Goal: Find specific page/section: Find specific page/section

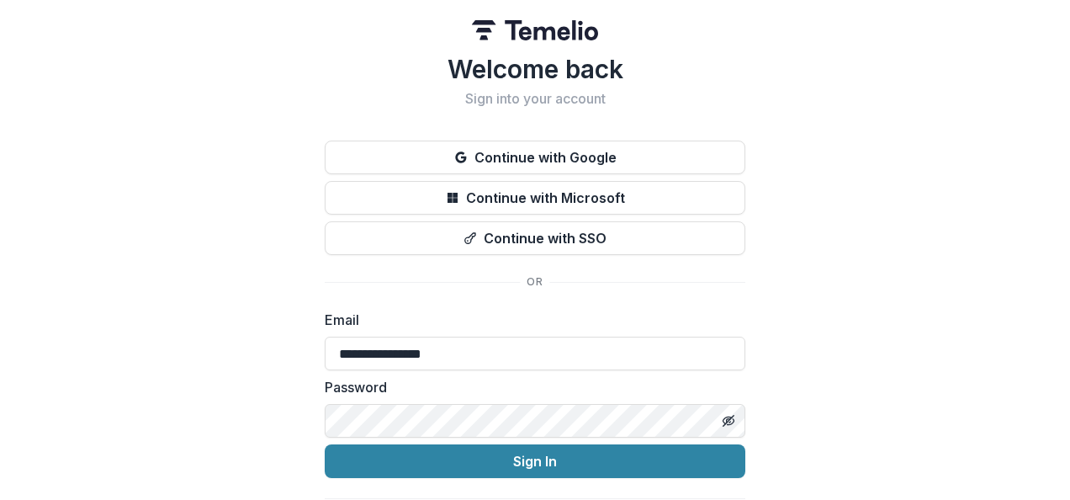
type input "**********"
click at [325, 444] on button "Sign In" at bounding box center [535, 461] width 421 height 34
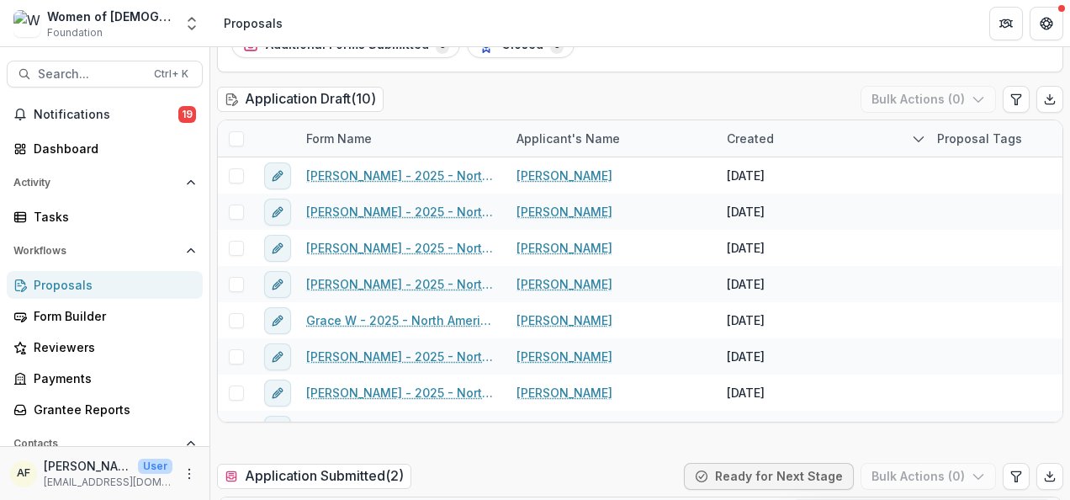
scroll to position [183, 0]
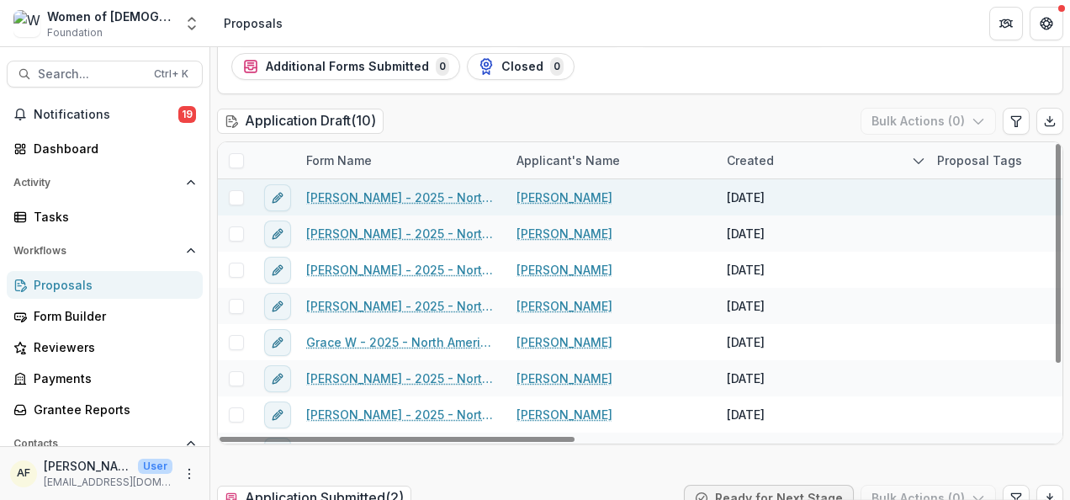
click at [401, 193] on link "Lisa E Miller - 2025 - North American Board Service Application 2026" at bounding box center [401, 197] width 190 height 18
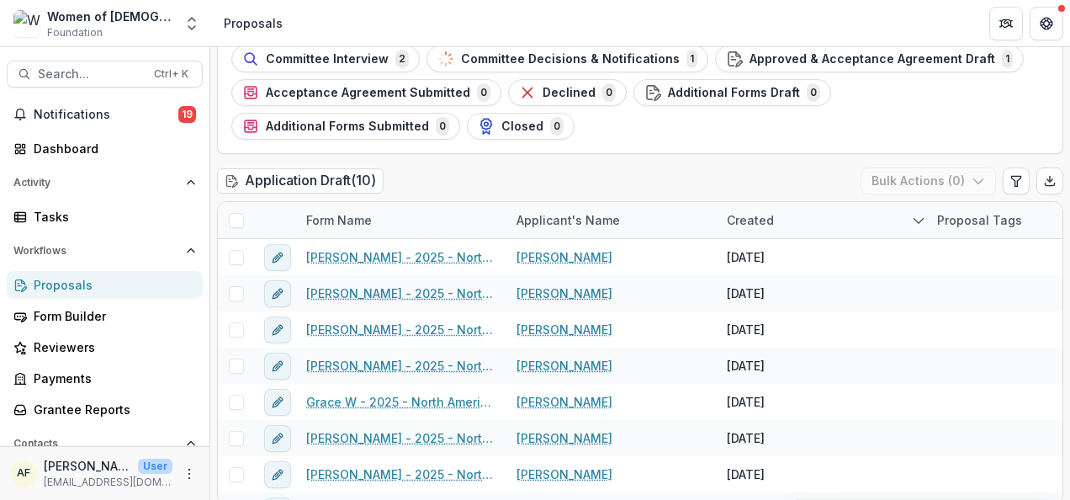
scroll to position [178, 0]
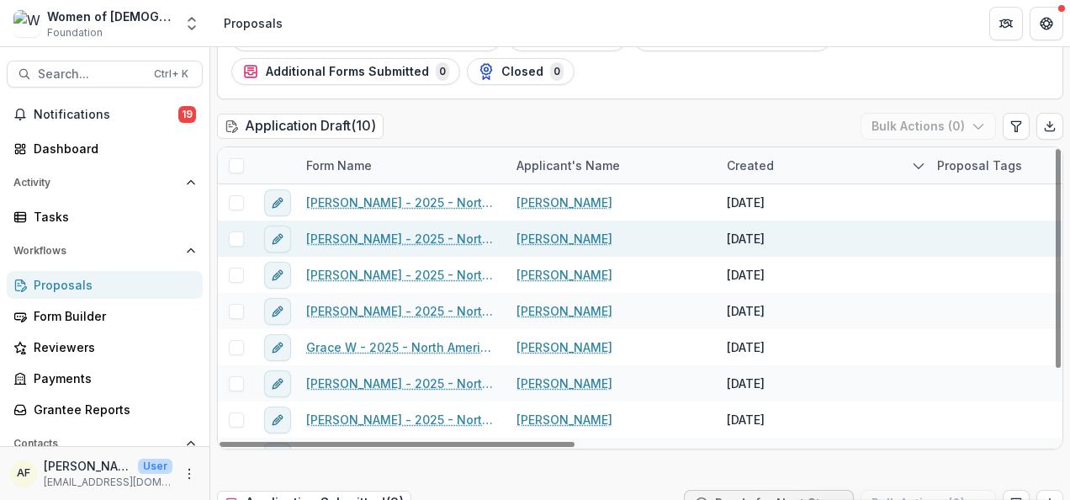
click at [357, 232] on link "Jennifer Ann Derscheid - 2025 - North American Board Service Application 2026" at bounding box center [401, 239] width 190 height 18
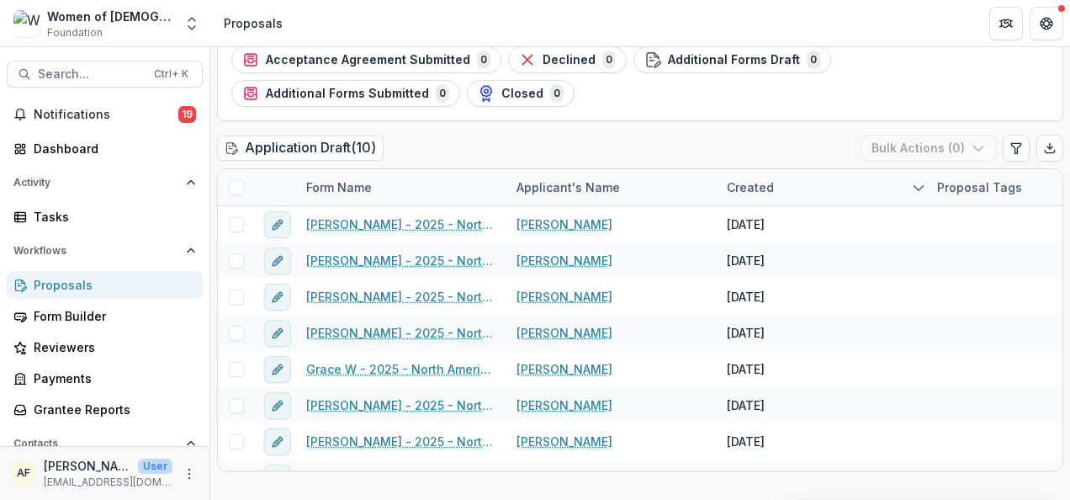
scroll to position [188, 0]
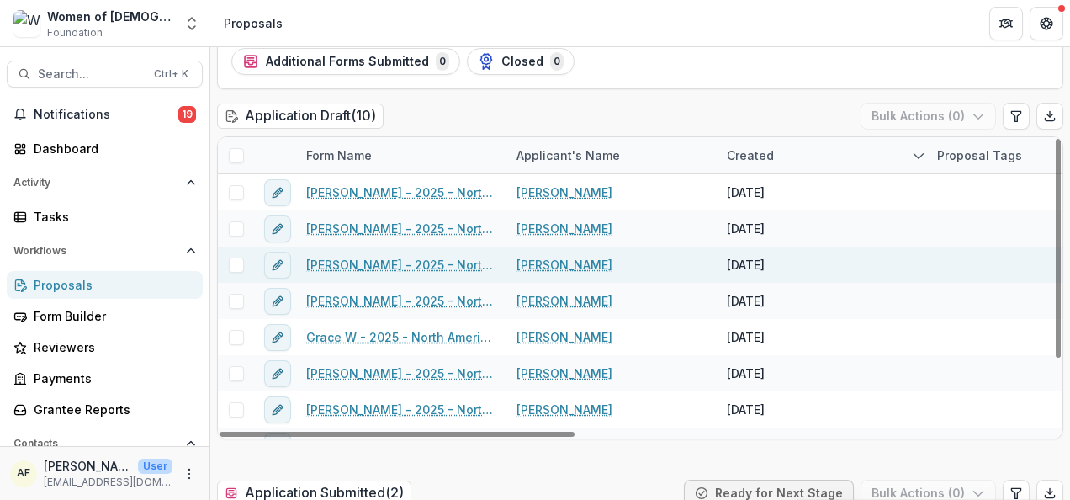
click at [376, 263] on link "Laura Zaber - 2025 - North American Board Service Application 2026" at bounding box center [401, 265] width 190 height 18
